Goal: Find specific page/section: Find specific page/section

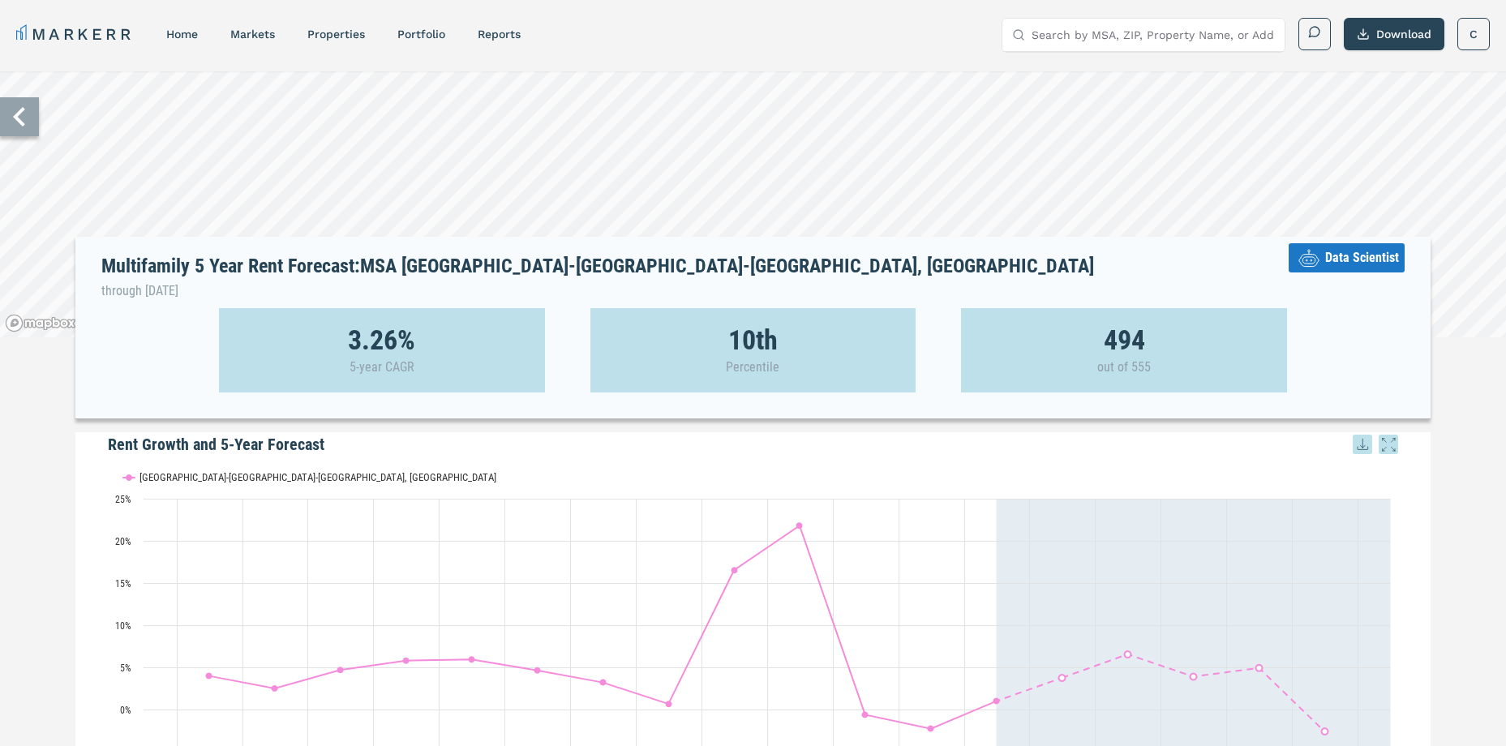
scroll to position [4, 0]
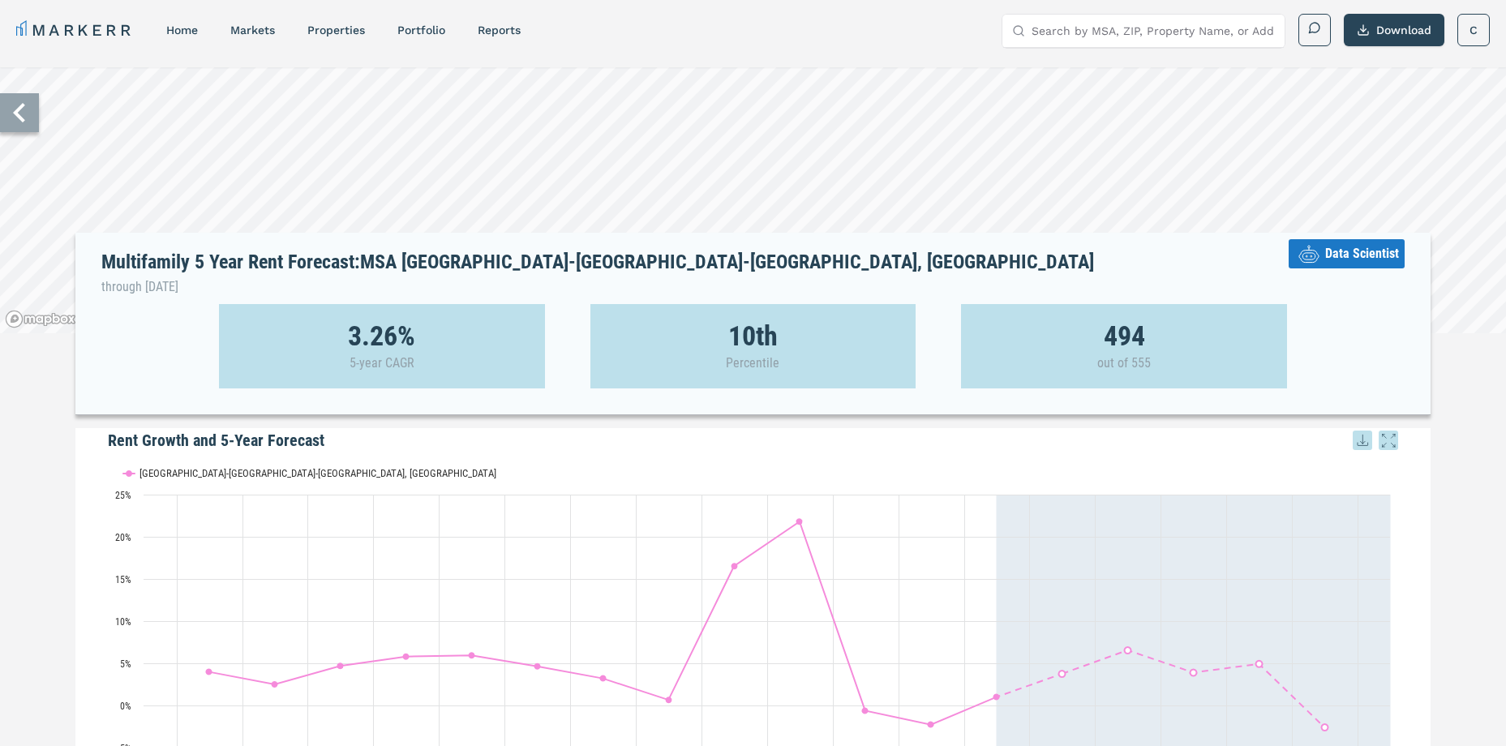
click at [26, 129] on icon at bounding box center [19, 112] width 39 height 39
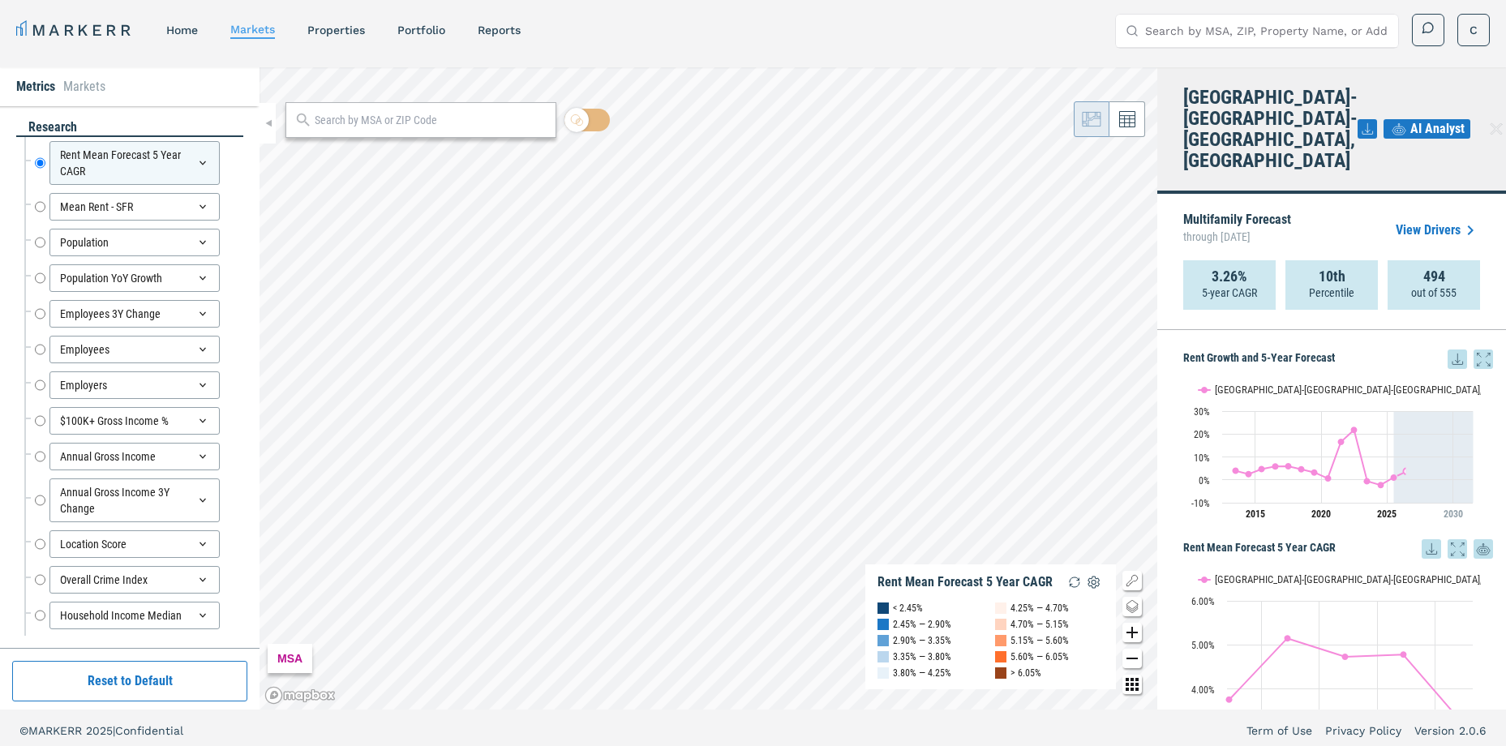
click at [330, 118] on input "text" at bounding box center [431, 120] width 233 height 17
type input "33619"
click at [345, 148] on div "33619, [GEOGRAPHIC_DATA], [US_STATE]" at bounding box center [393, 156] width 190 height 17
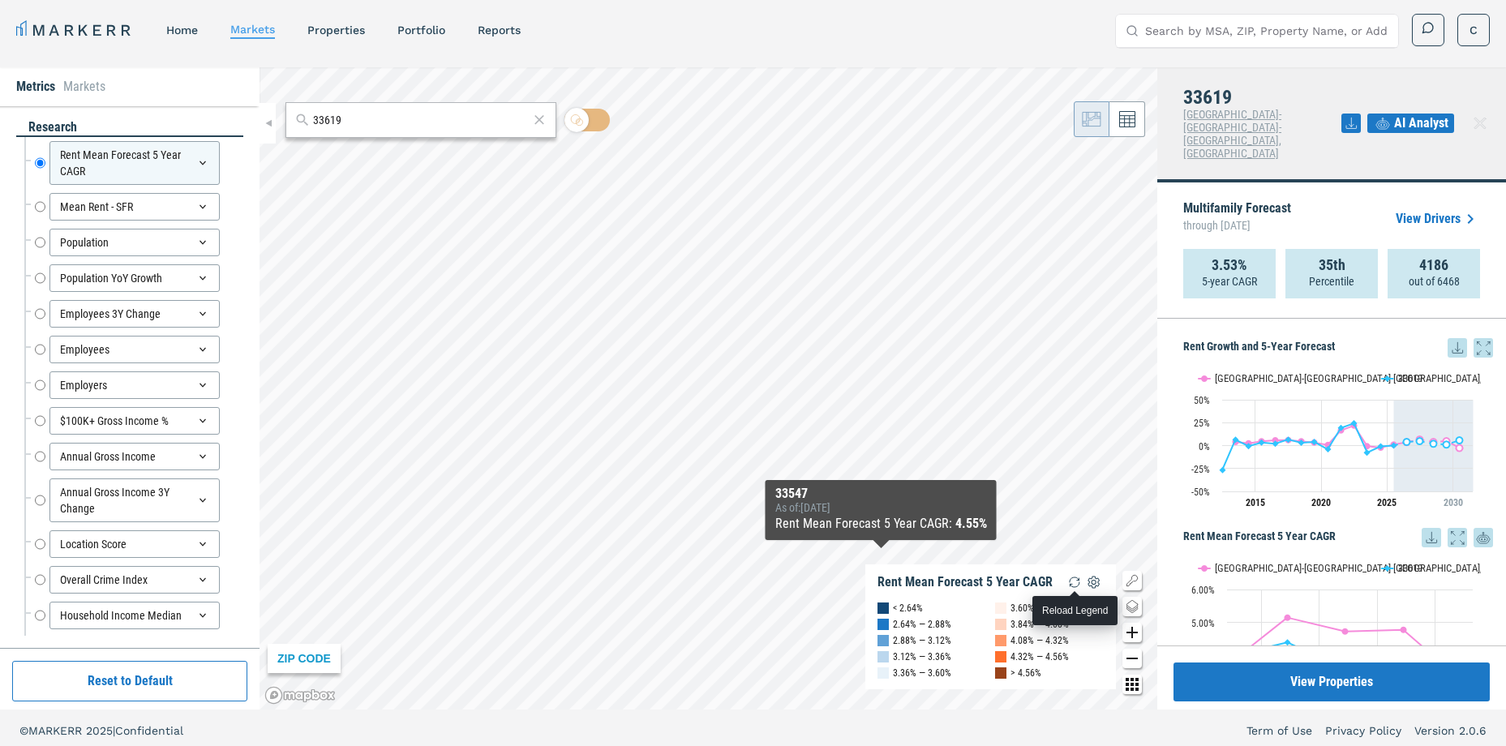
click at [1076, 579] on img "button" at bounding box center [1074, 582] width 19 height 19
click at [1075, 579] on img "button" at bounding box center [1074, 582] width 19 height 19
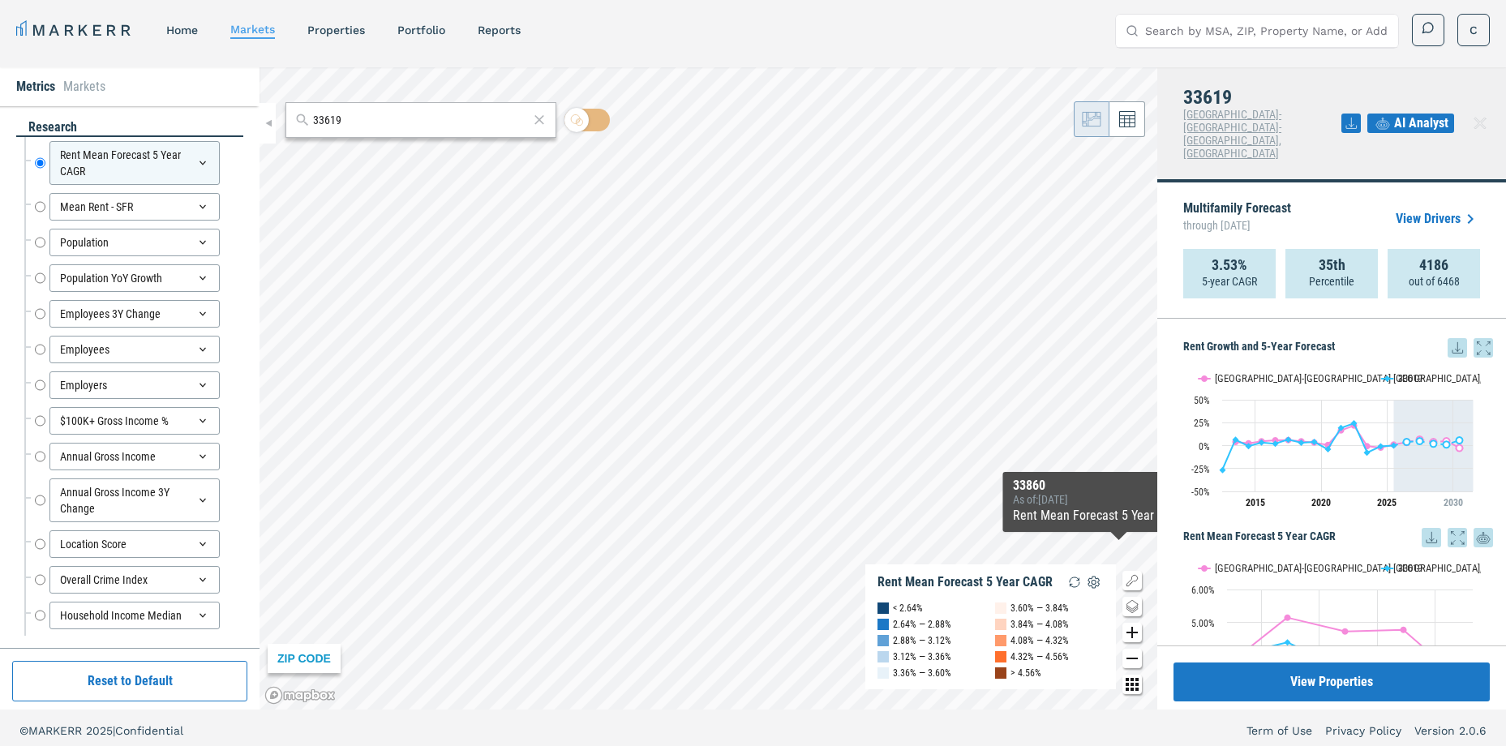
click at [1474, 338] on icon at bounding box center [1483, 347] width 19 height 19
click at [1418, 209] on link "View Drivers" at bounding box center [1438, 218] width 84 height 19
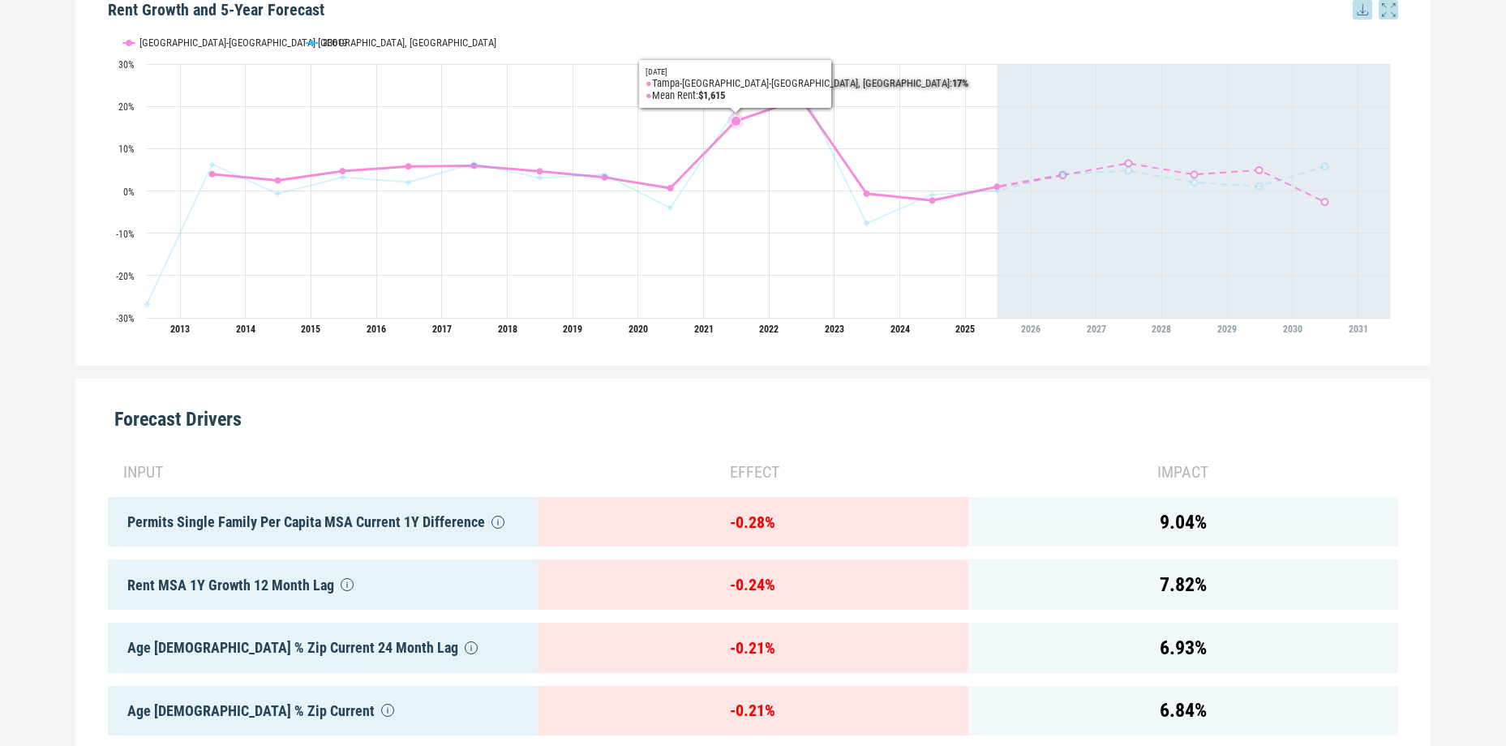
scroll to position [653, 0]
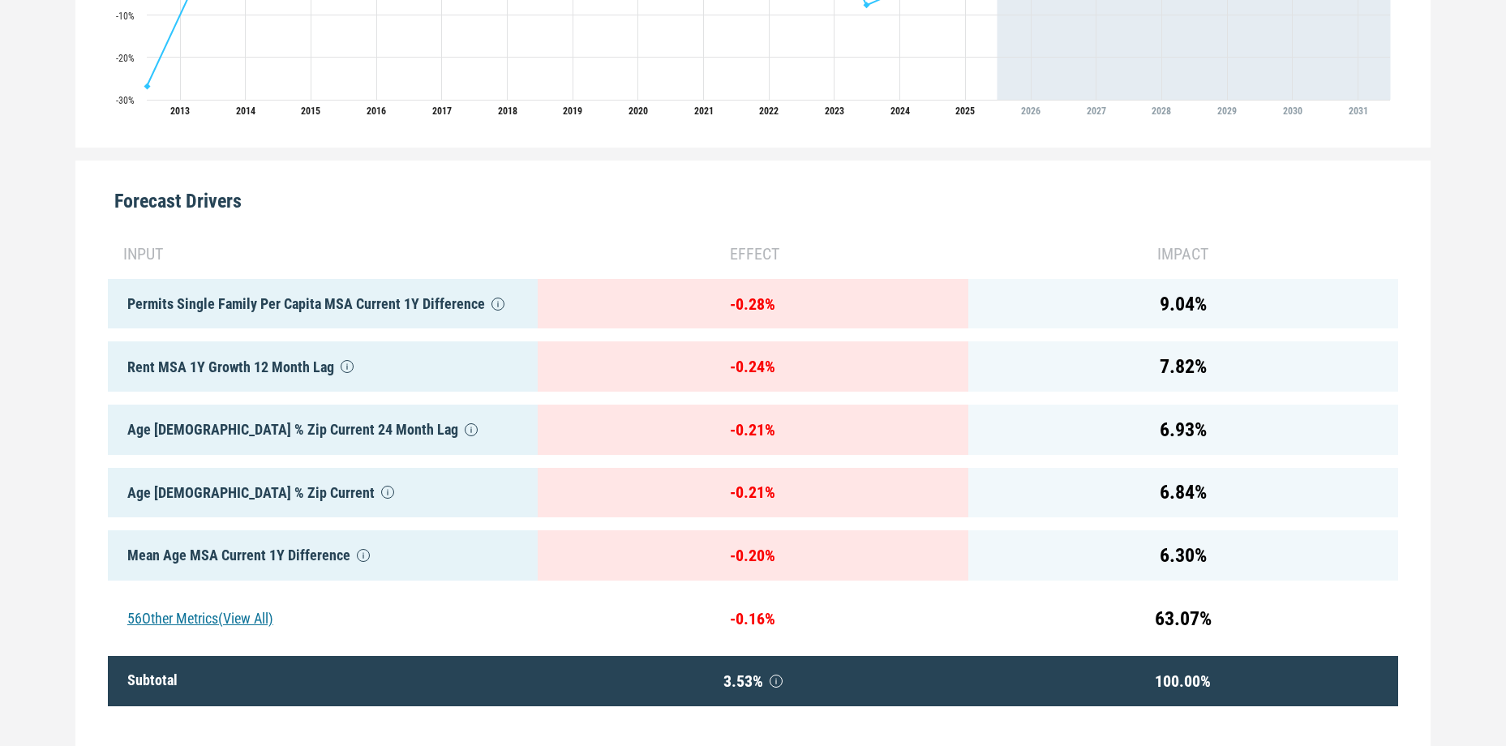
click at [182, 612] on div "56 Other Metrics (View All)" at bounding box center [323, 619] width 430 height 50
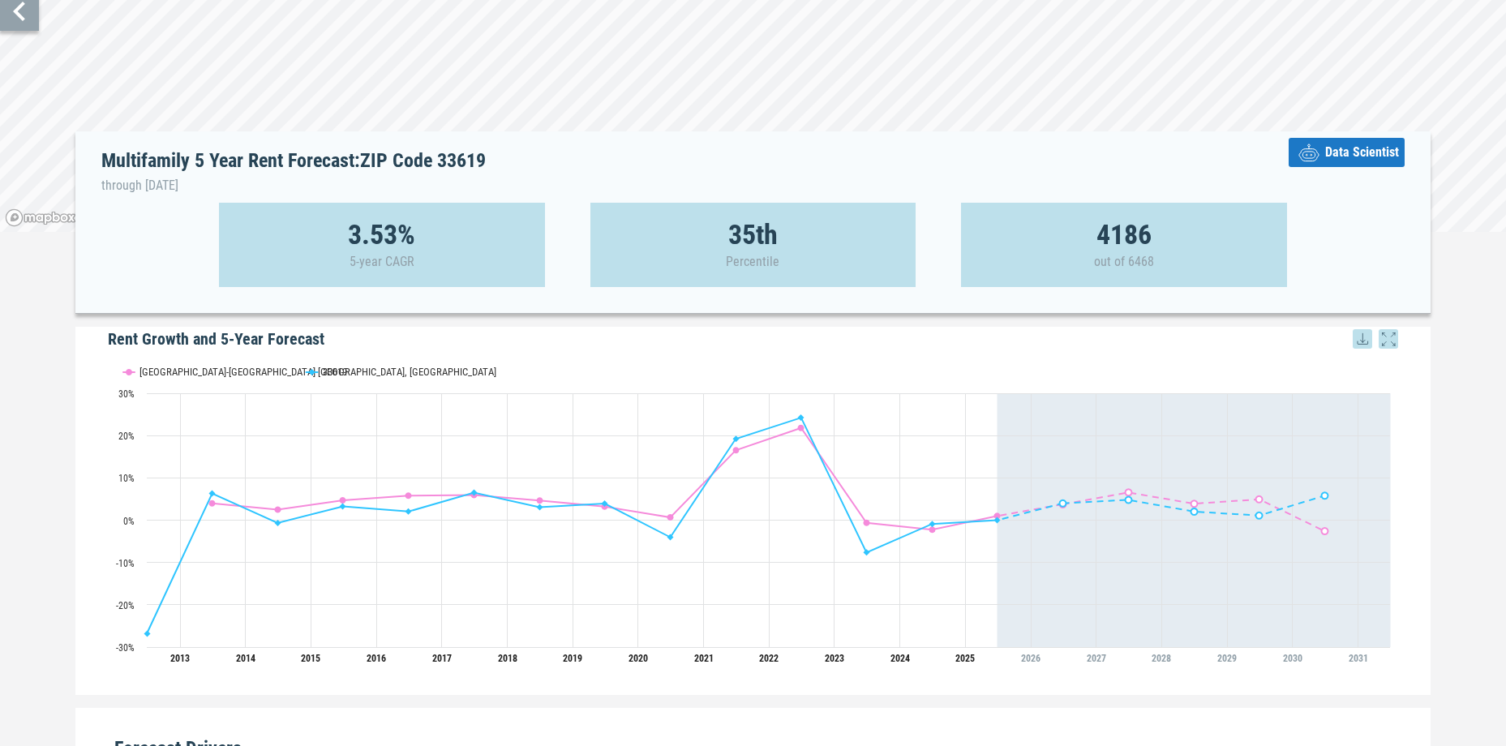
scroll to position [0, 0]
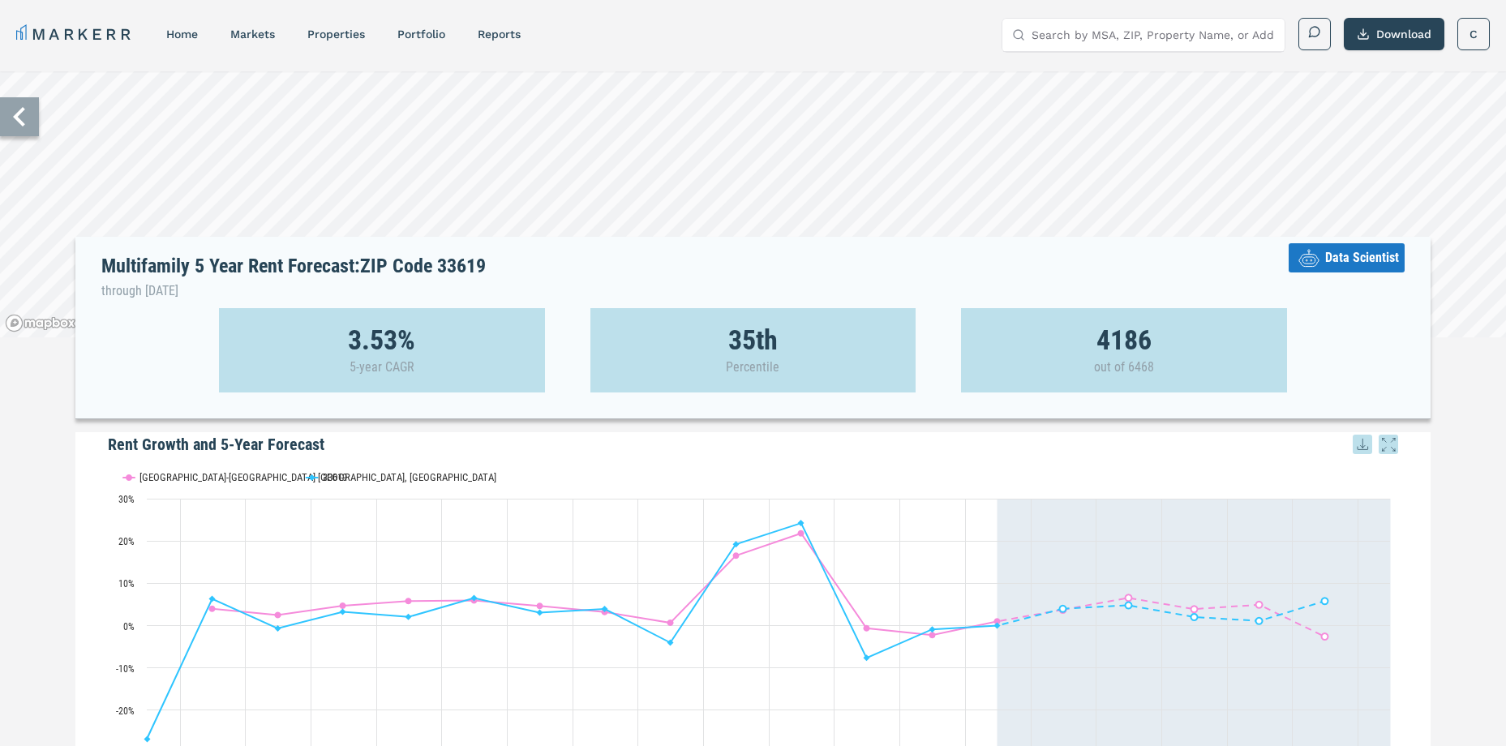
click at [24, 128] on icon at bounding box center [19, 116] width 39 height 39
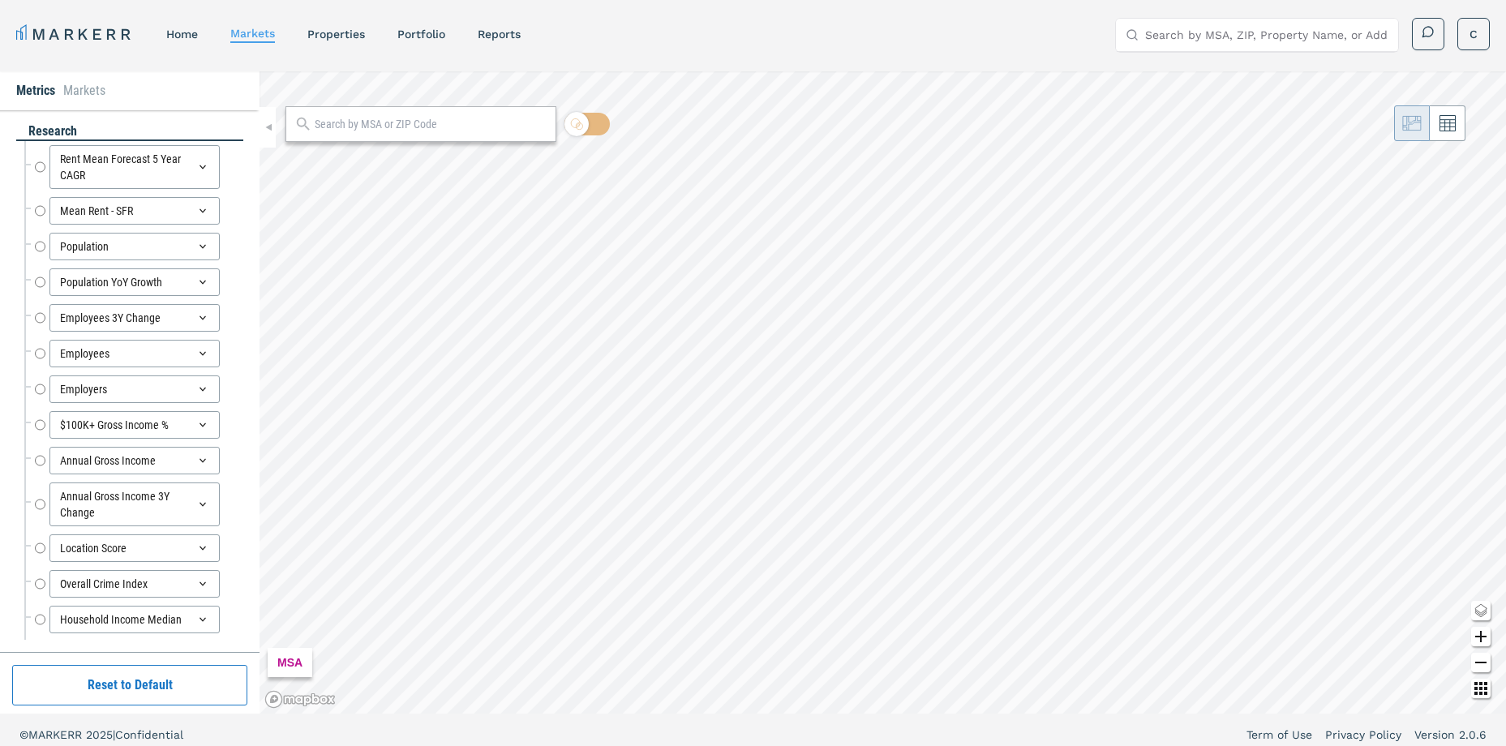
radio input "true"
